Goal: Go to known website: Go to known website

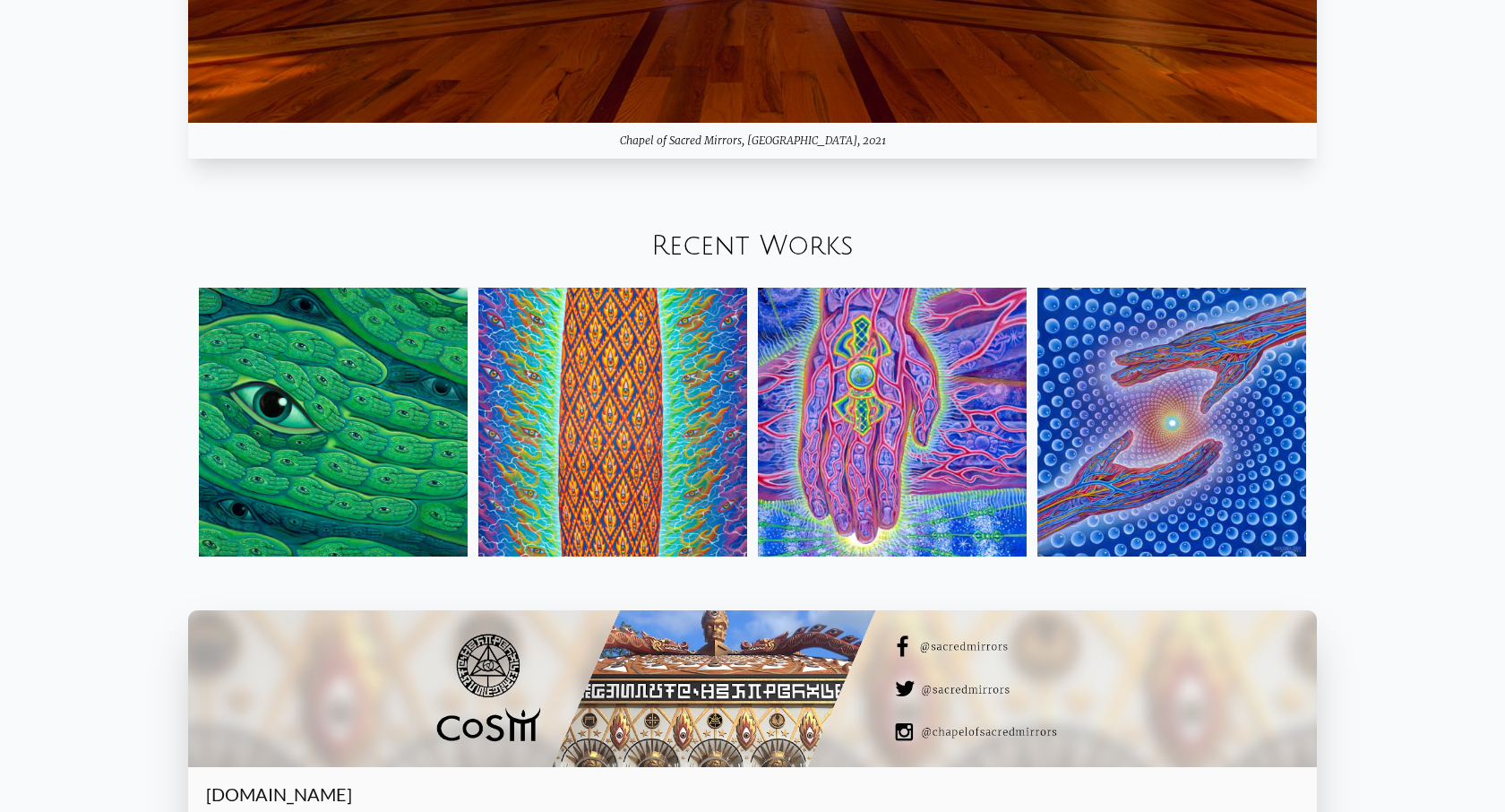
scroll to position [2781, 0]
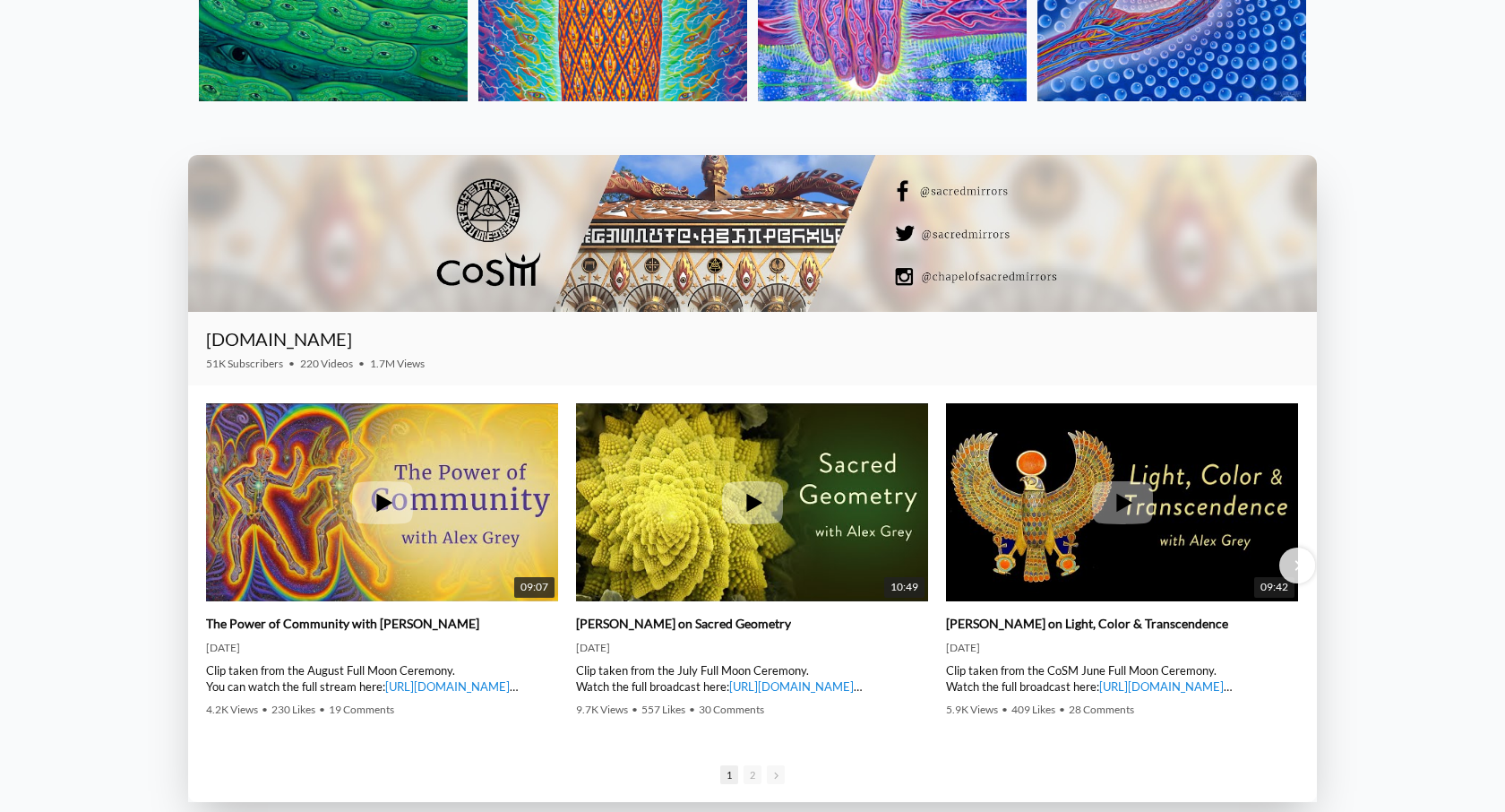
click at [988, 281] on div at bounding box center [752, 234] width 1129 height 157
click at [922, 279] on div at bounding box center [752, 234] width 1129 height 157
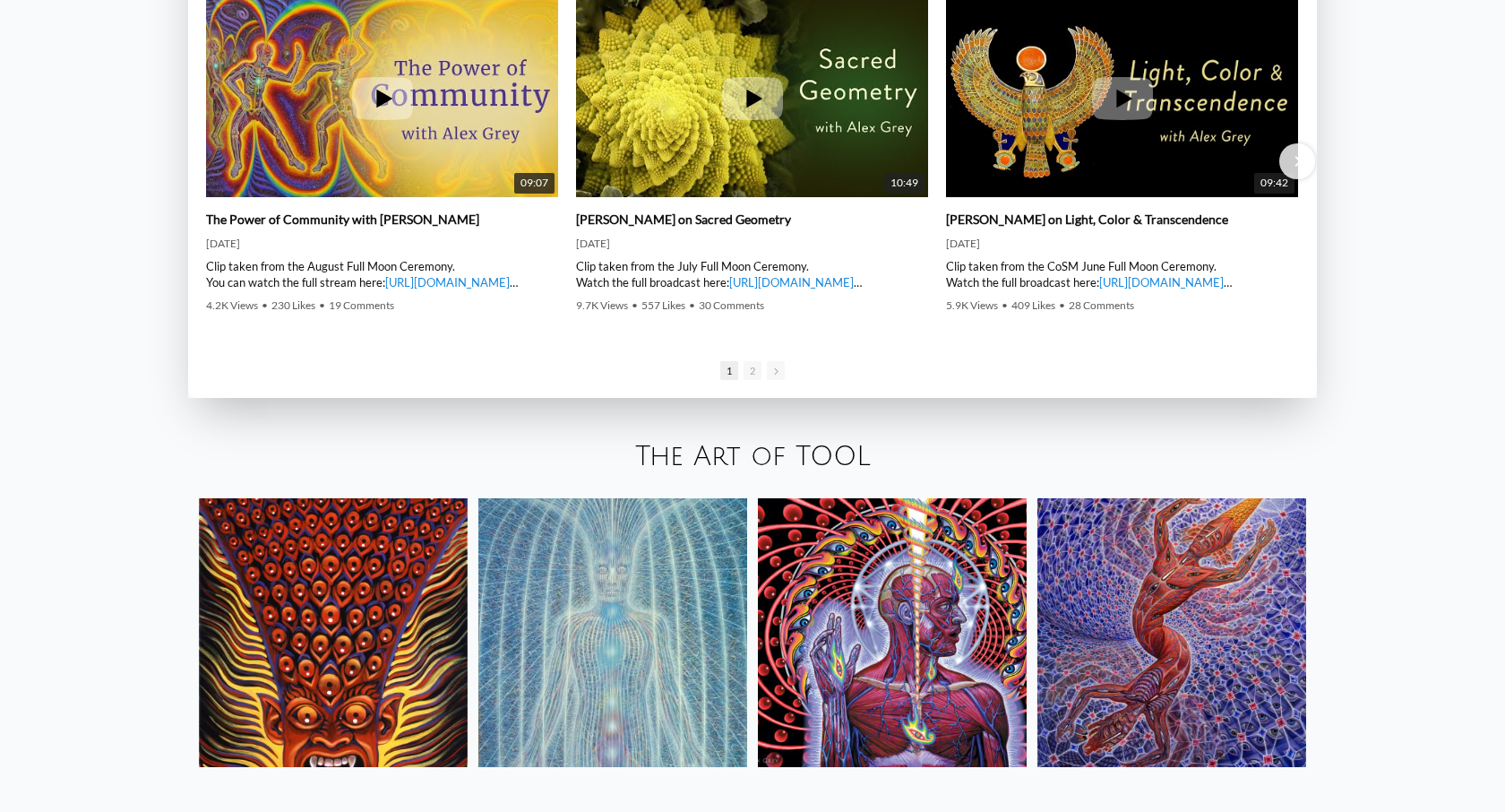
scroll to position [3568, 0]
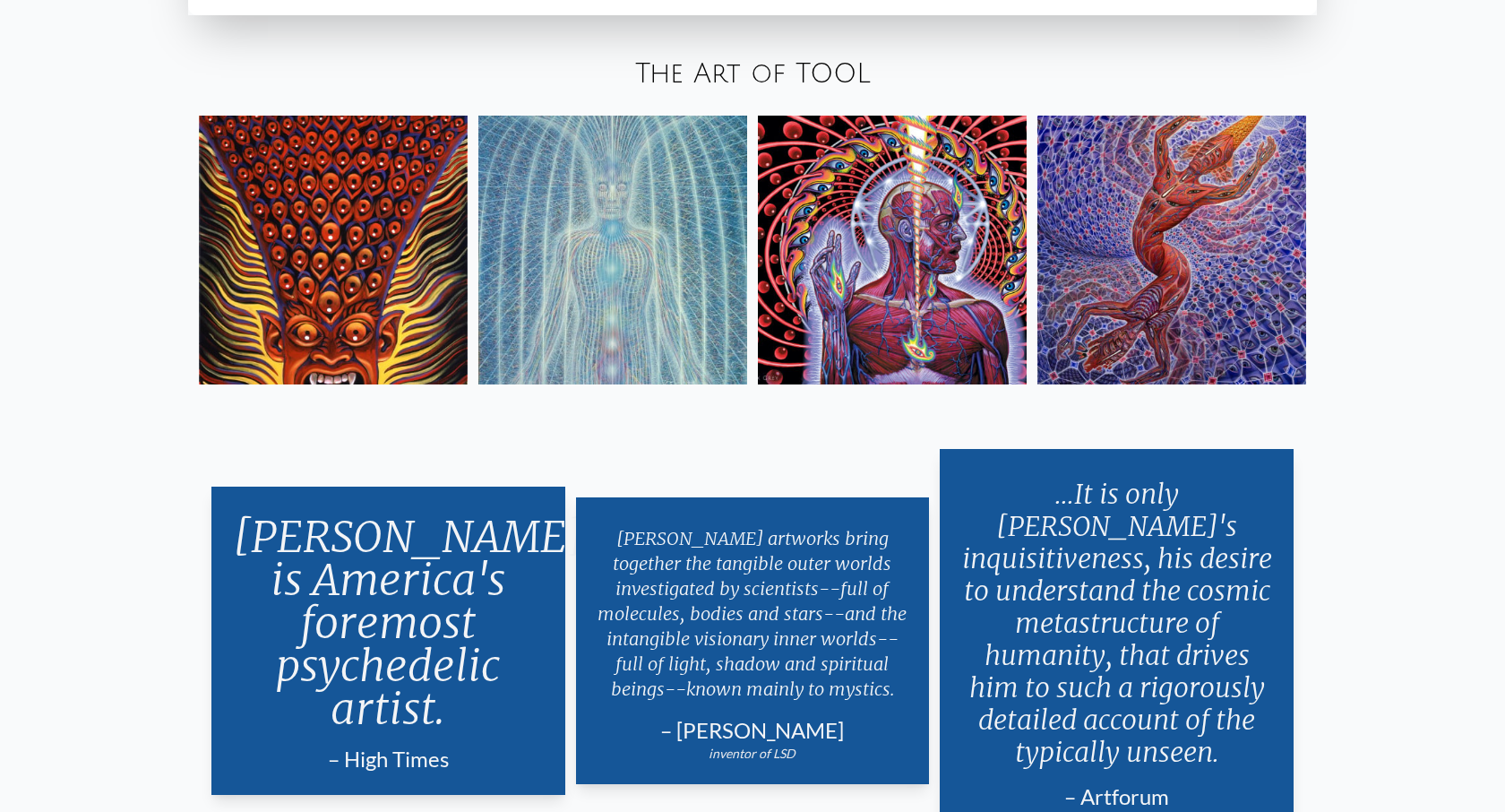
click at [298, 261] on img at bounding box center [333, 250] width 269 height 269
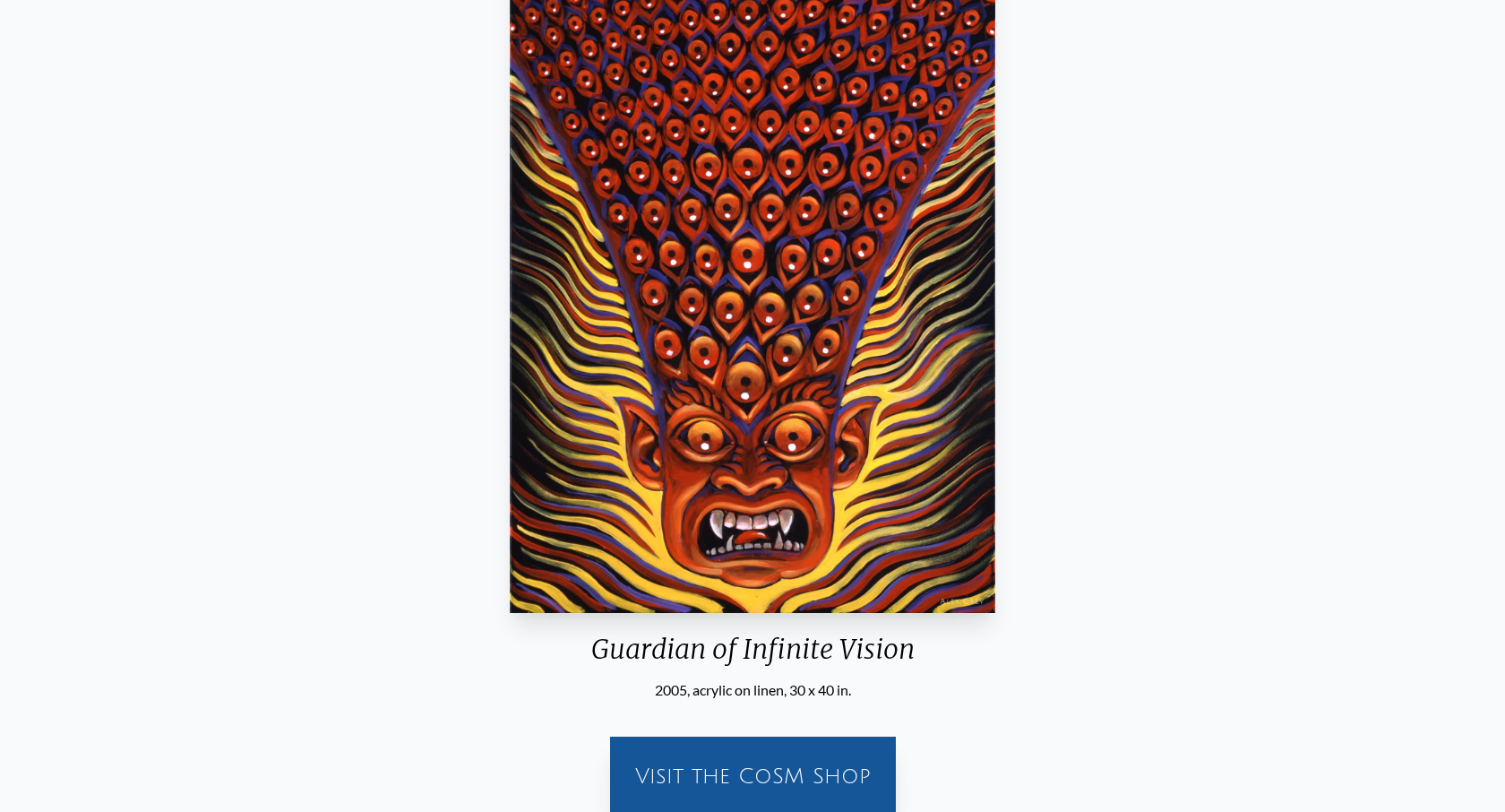
scroll to position [404, 0]
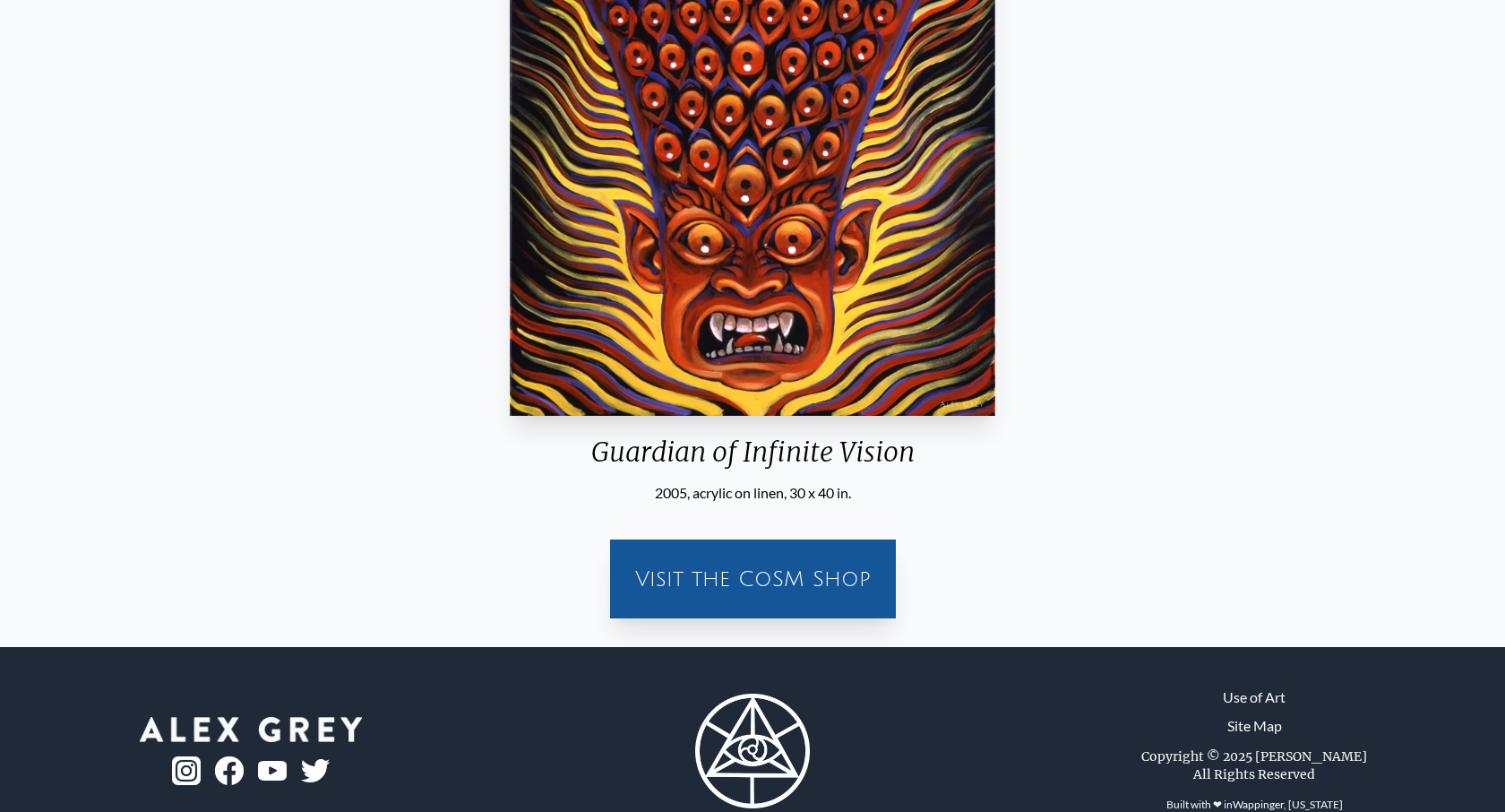
click at [815, 567] on div "Visit the CoSM Shop" at bounding box center [753, 579] width 265 height 57
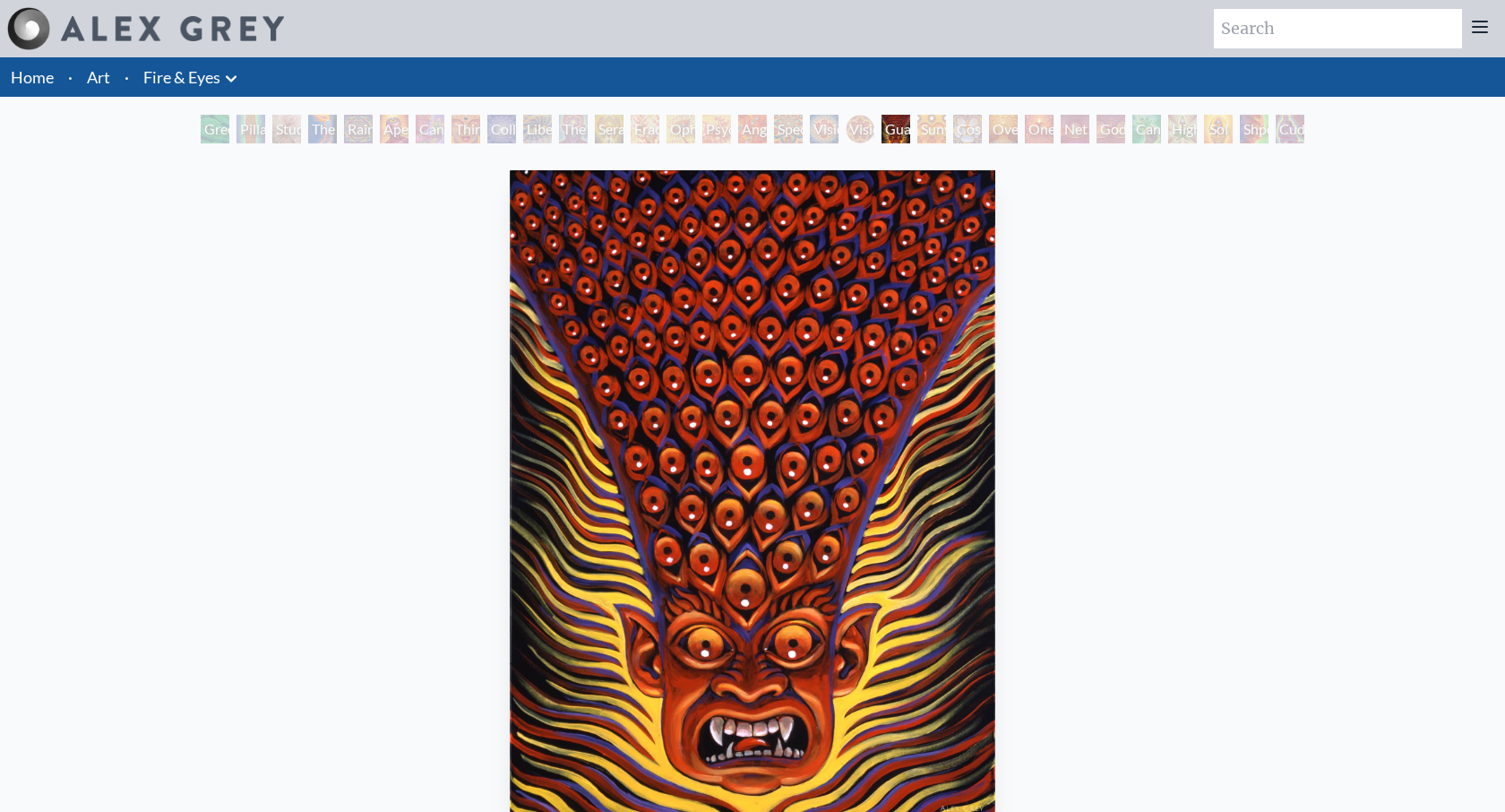
scroll to position [447, 0]
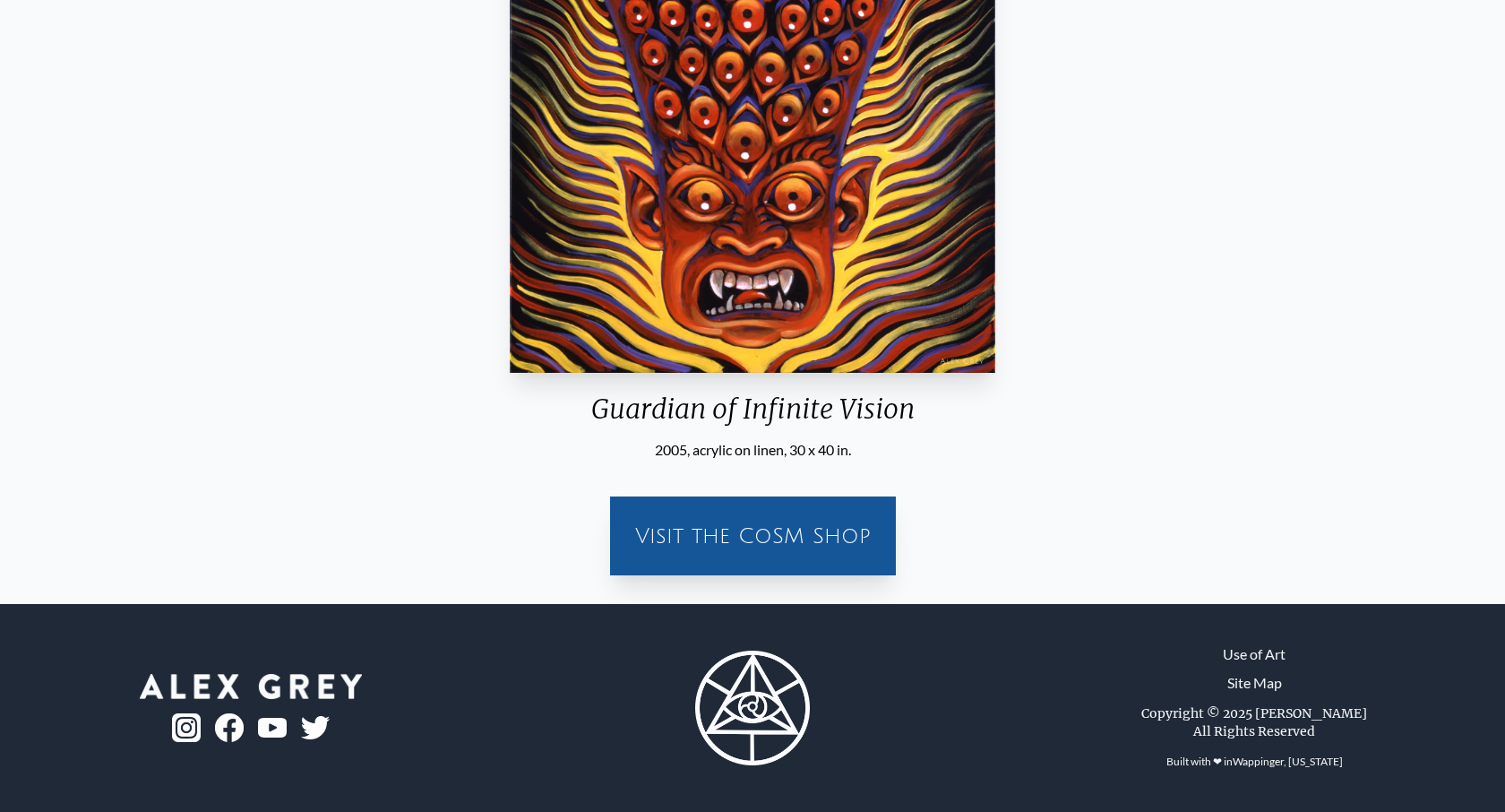
click at [179, 733] on img at bounding box center [186, 727] width 29 height 29
